Goal: Task Accomplishment & Management: Manage account settings

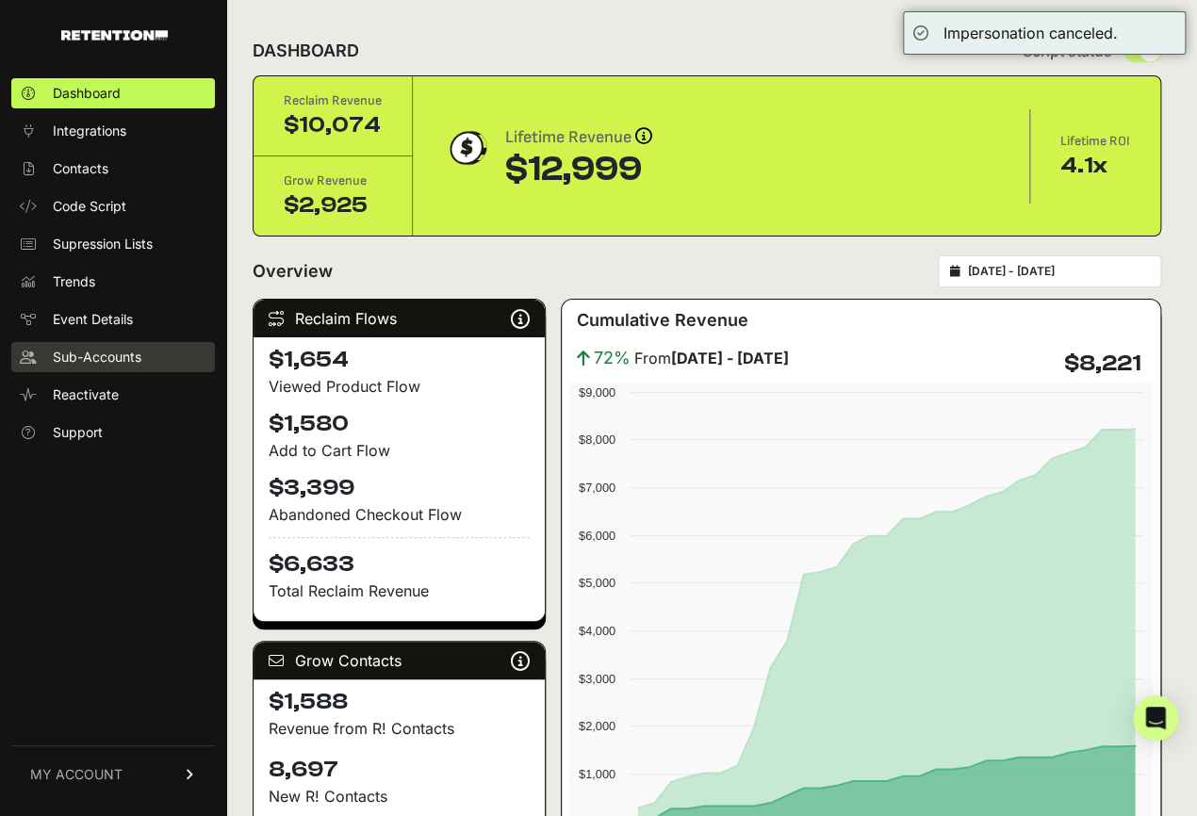
click at [98, 364] on span "Sub-Accounts" at bounding box center [97, 357] width 89 height 19
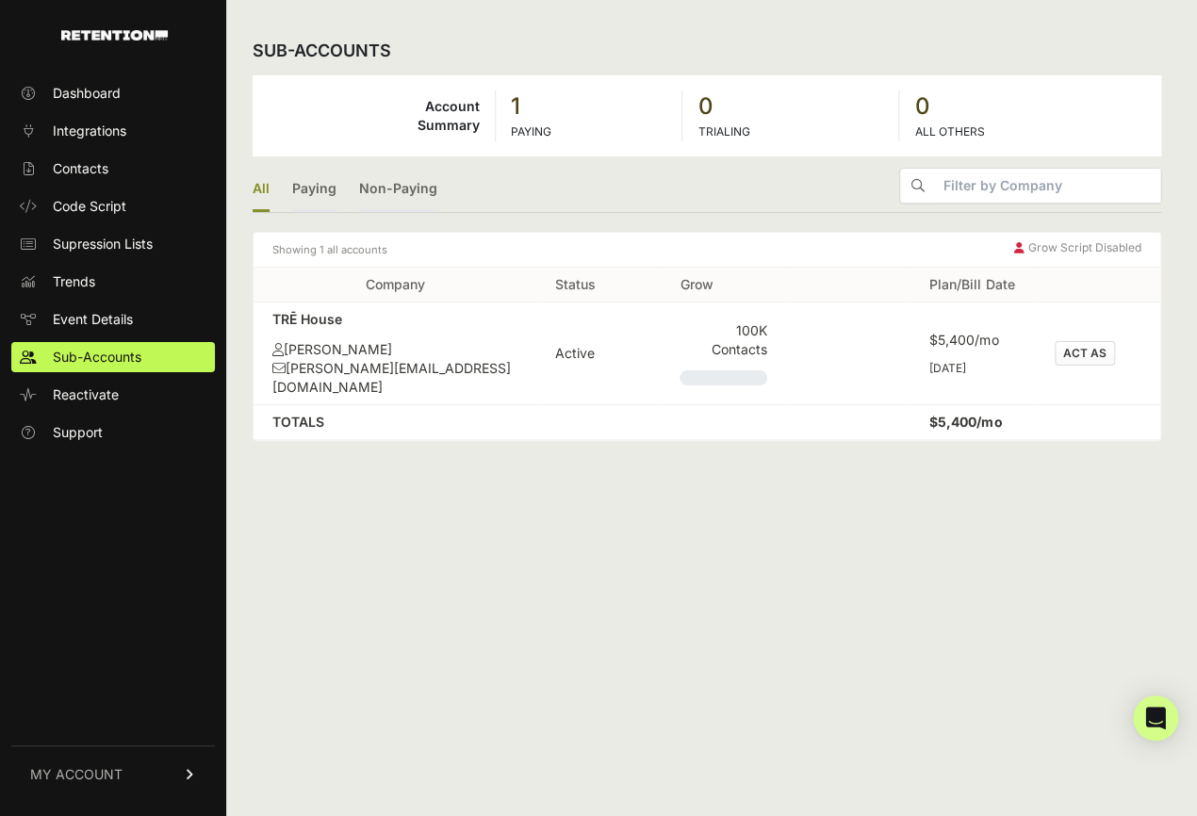
click at [1113, 254] on div "Grow Script Disabled" at bounding box center [1077, 249] width 127 height 19
click at [1097, 341] on button "ACT AS" at bounding box center [1085, 353] width 60 height 25
